Goal: Task Accomplishment & Management: Use online tool/utility

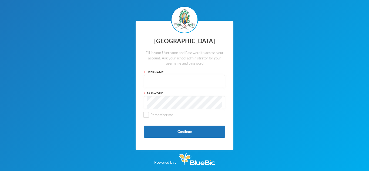
click at [189, 85] on input "text" at bounding box center [184, 81] width 75 height 12
type input "glh25cs25"
click at [183, 133] on button "Continue" at bounding box center [184, 132] width 81 height 12
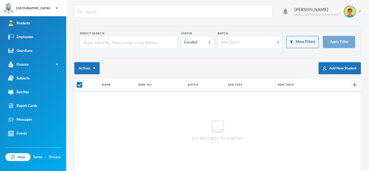
checkbox input "false"
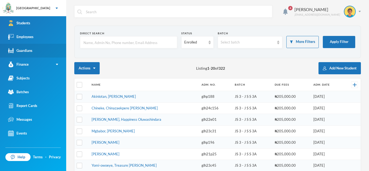
click at [33, 48] on link "Guardians" at bounding box center [33, 51] width 66 height 14
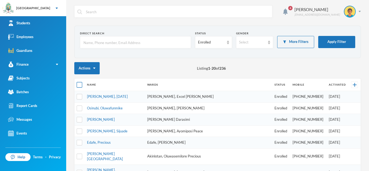
click at [78, 84] on input "checkbox" at bounding box center [80, 85] width 6 height 6
checkbox input "true"
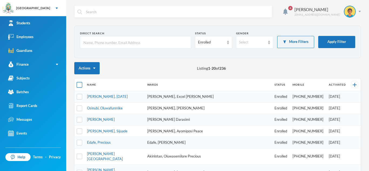
checkbox input "true"
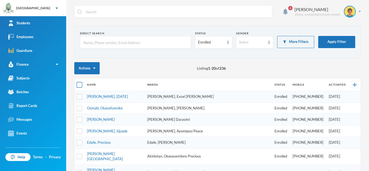
checkbox input "true"
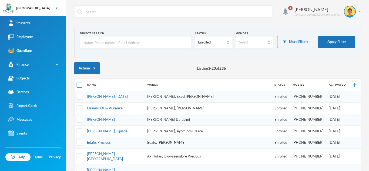
checkbox input "true"
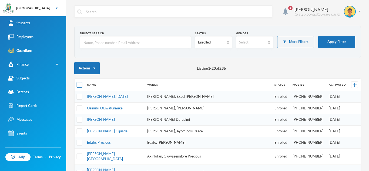
checkbox input "true"
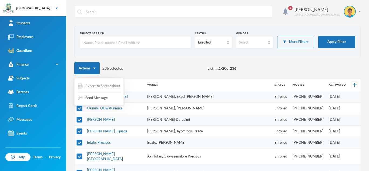
click at [91, 85] on span "Export to Spreadsheet" at bounding box center [102, 85] width 35 height 5
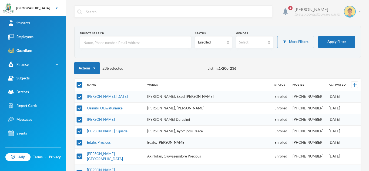
click at [351, 14] on img at bounding box center [349, 11] width 11 height 11
click at [345, 39] on button "Logout" at bounding box center [346, 39] width 24 height 8
